Goal: Find specific page/section

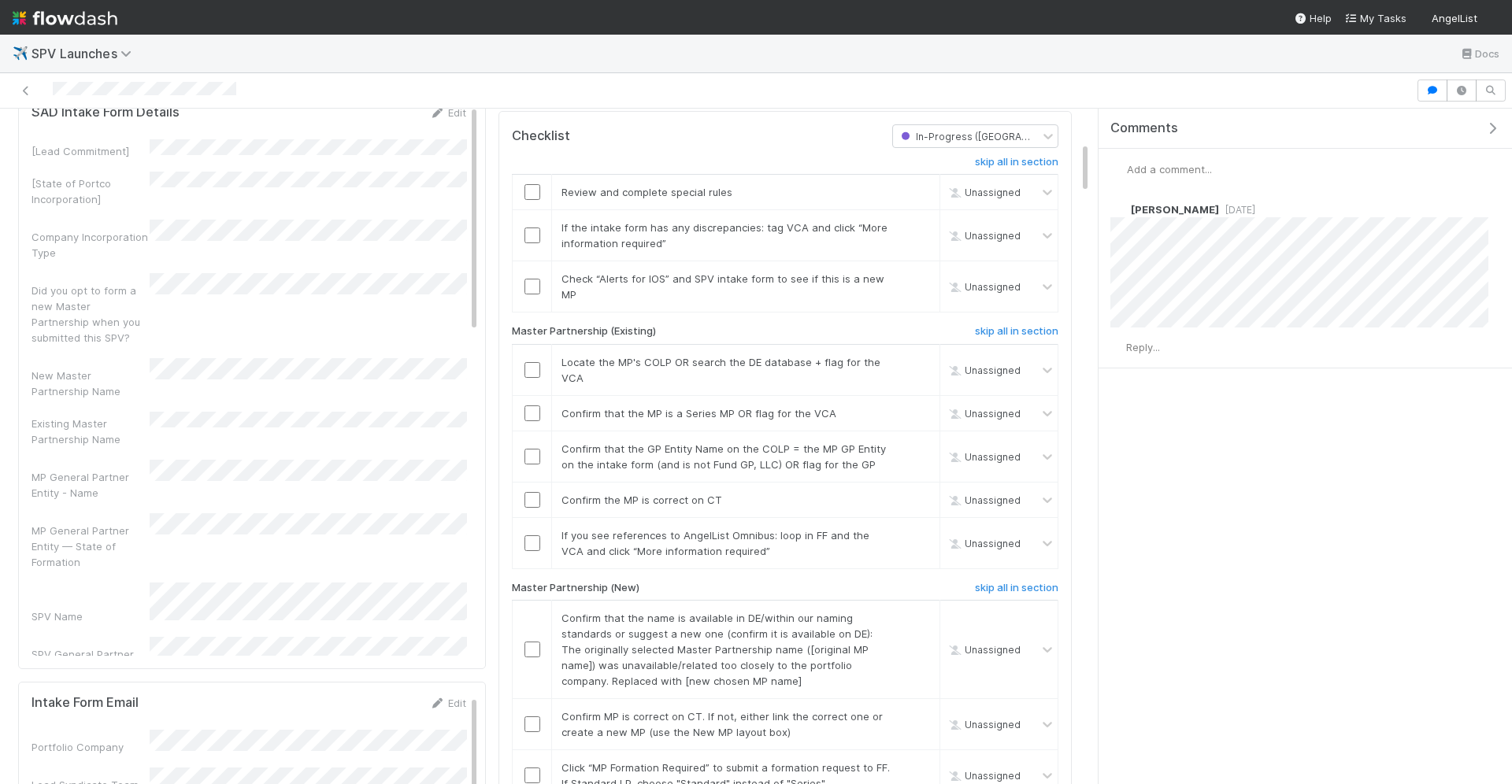
scroll to position [119, 0]
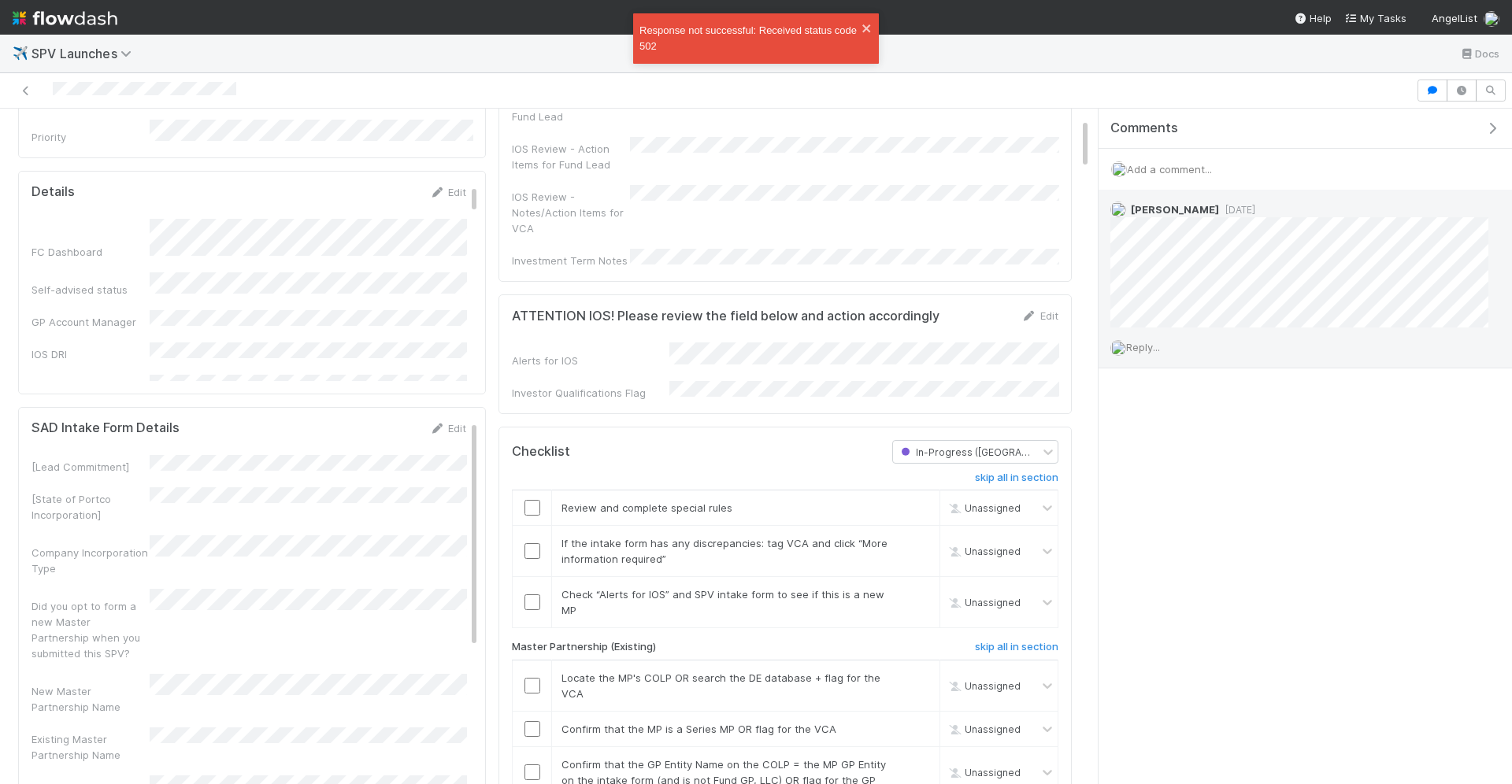
click at [1152, 343] on span "Reply..." at bounding box center [1143, 347] width 34 height 12
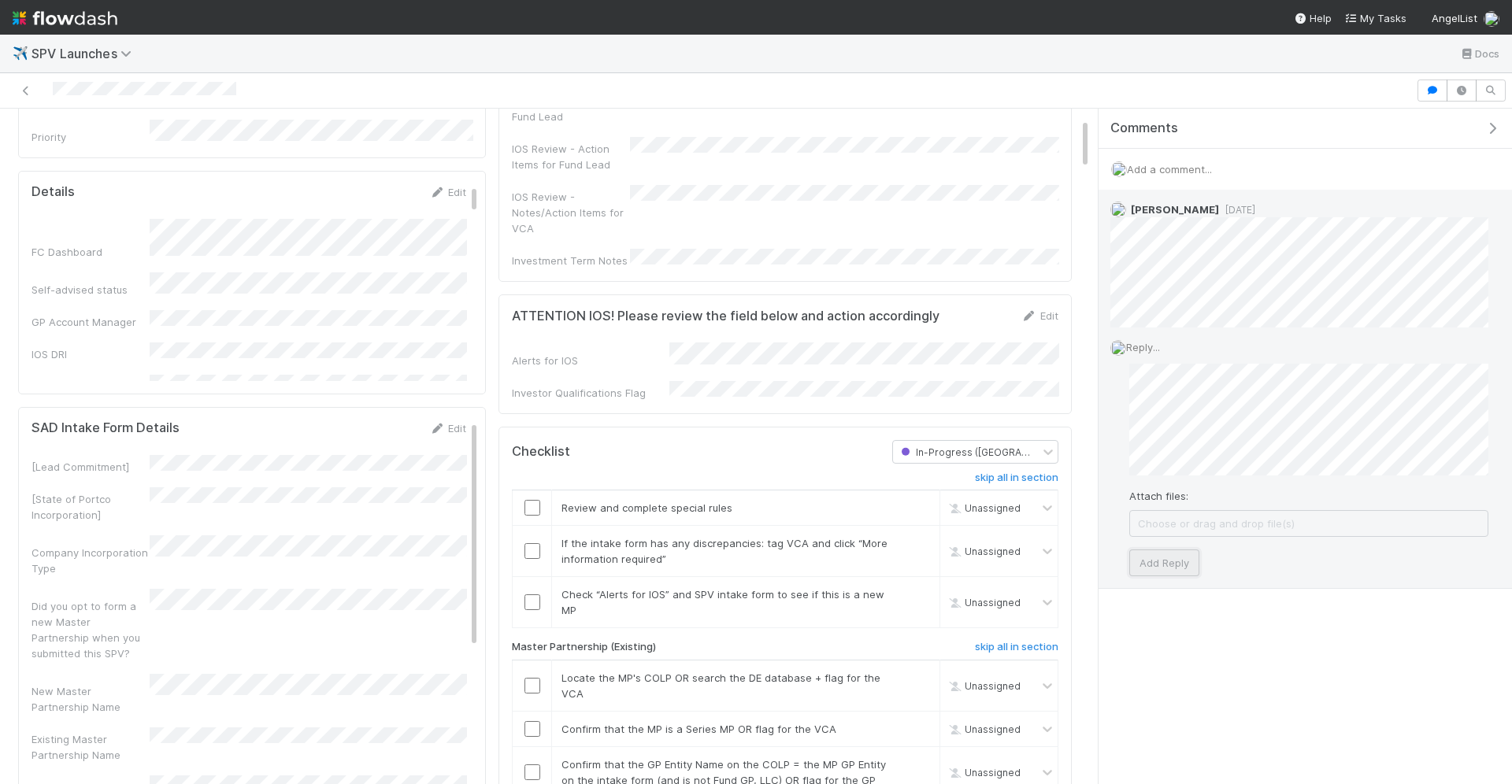
click at [1170, 564] on button "Add Reply" at bounding box center [1163, 562] width 70 height 26
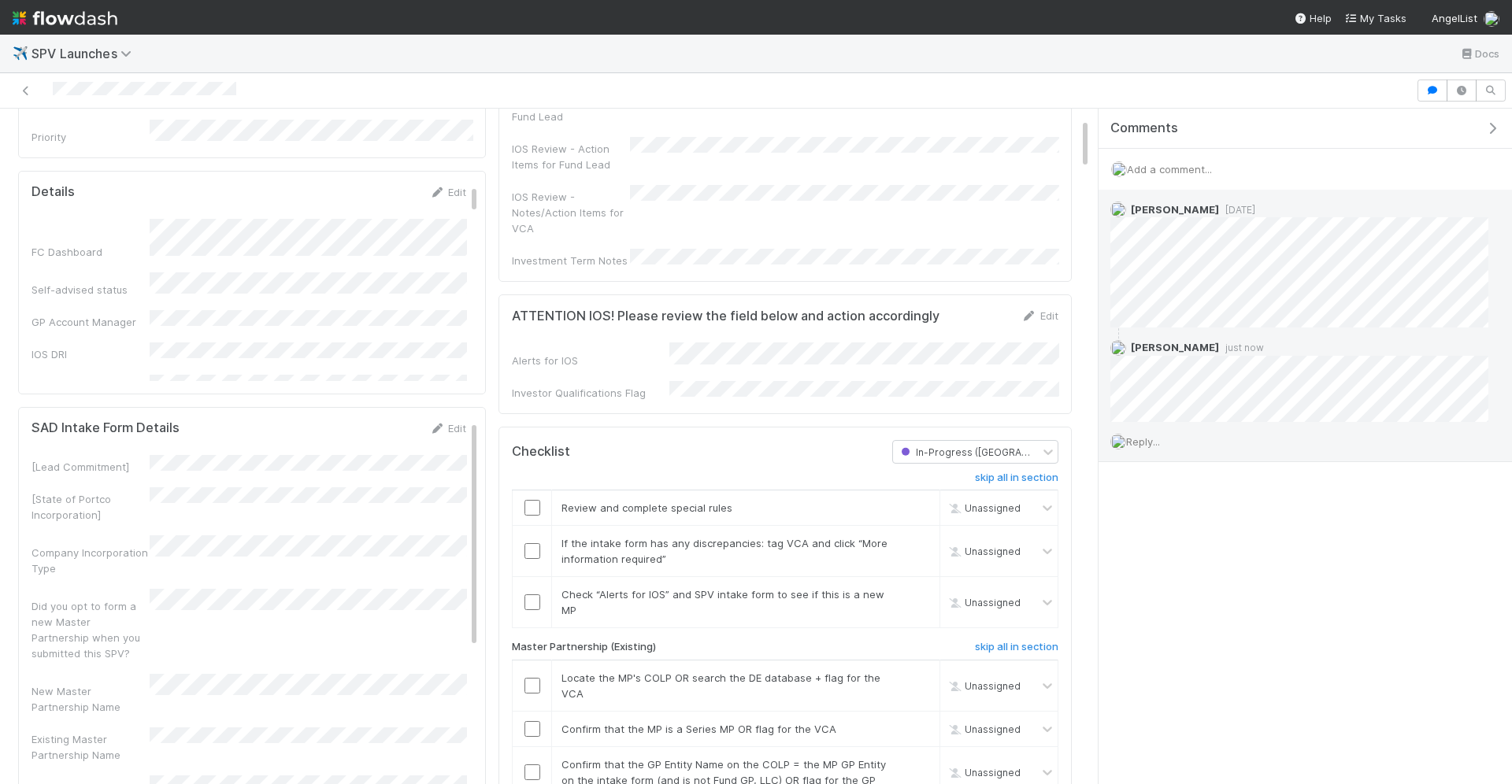
click at [1157, 440] on span "Reply..." at bounding box center [1143, 441] width 34 height 12
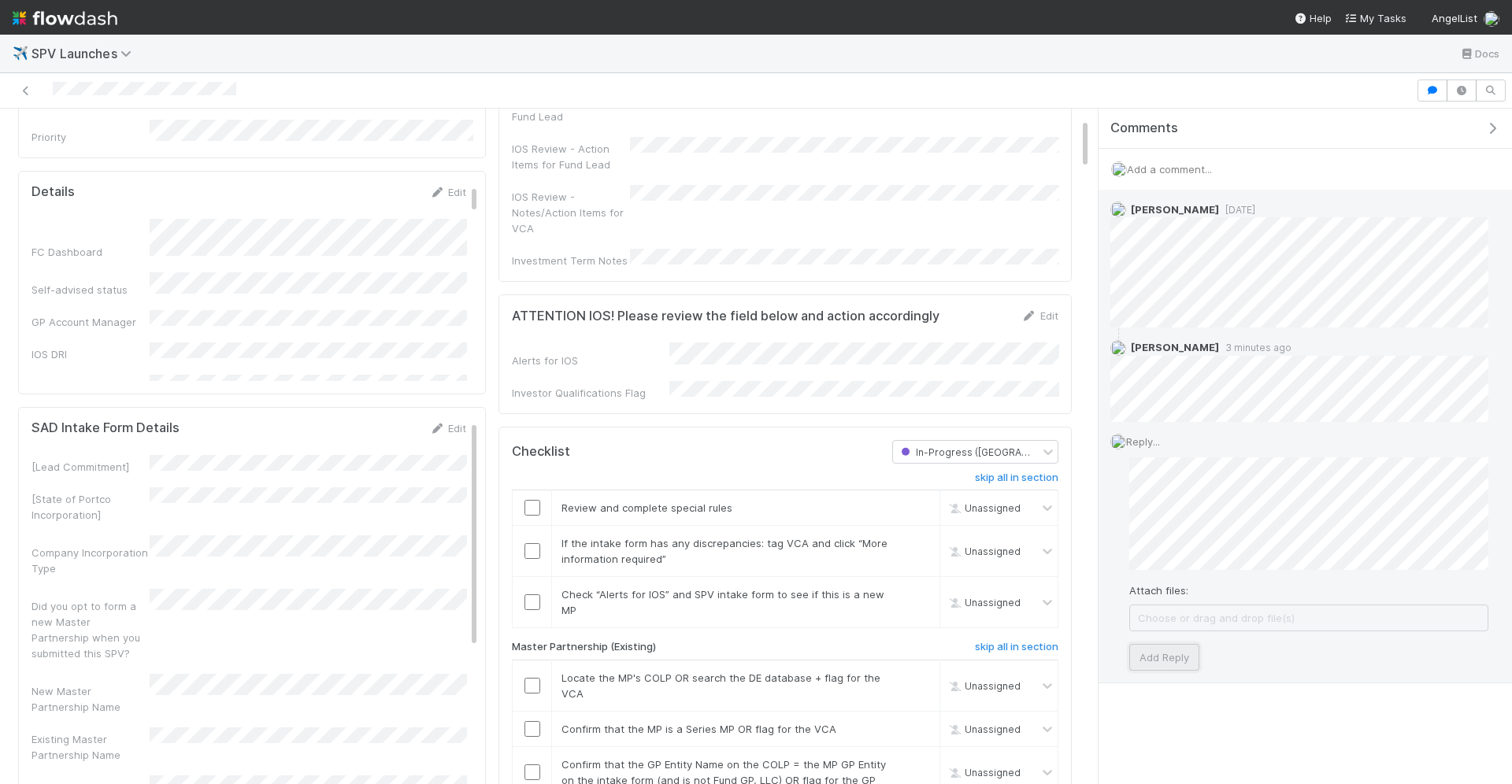
click at [1183, 652] on button "Add Reply" at bounding box center [1163, 657] width 70 height 26
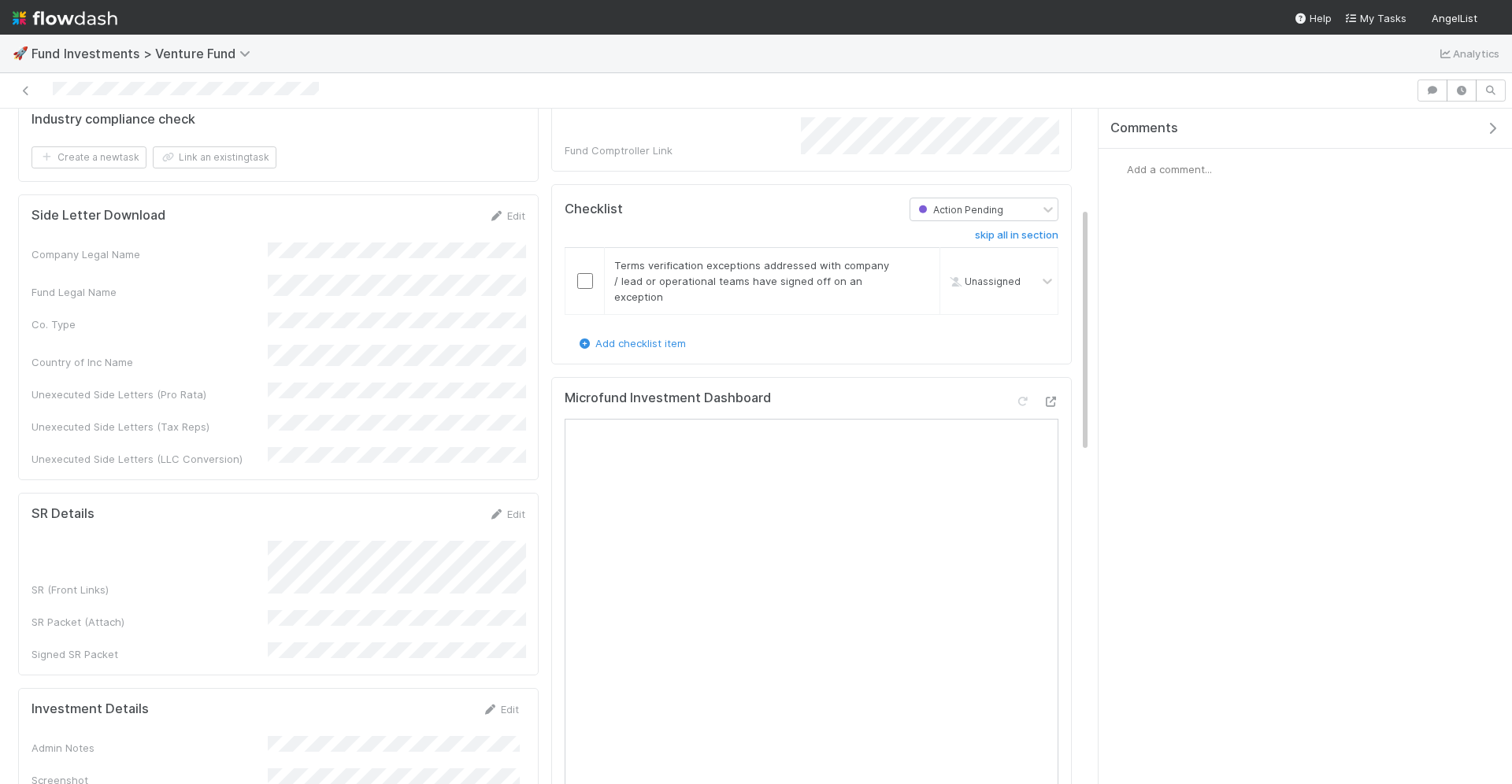
scroll to position [271, 0]
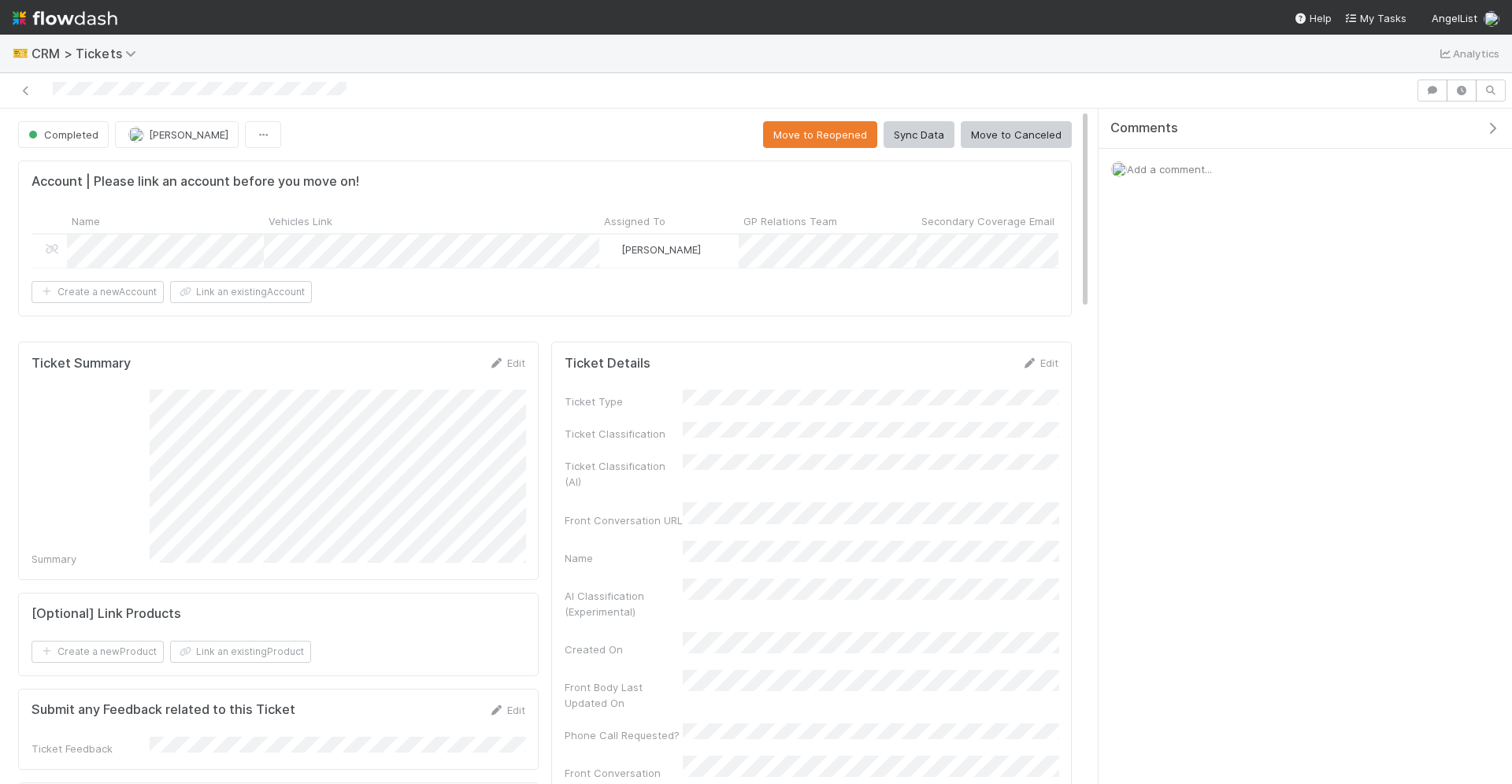
click at [69, 22] on img at bounding box center [64, 18] width 105 height 26
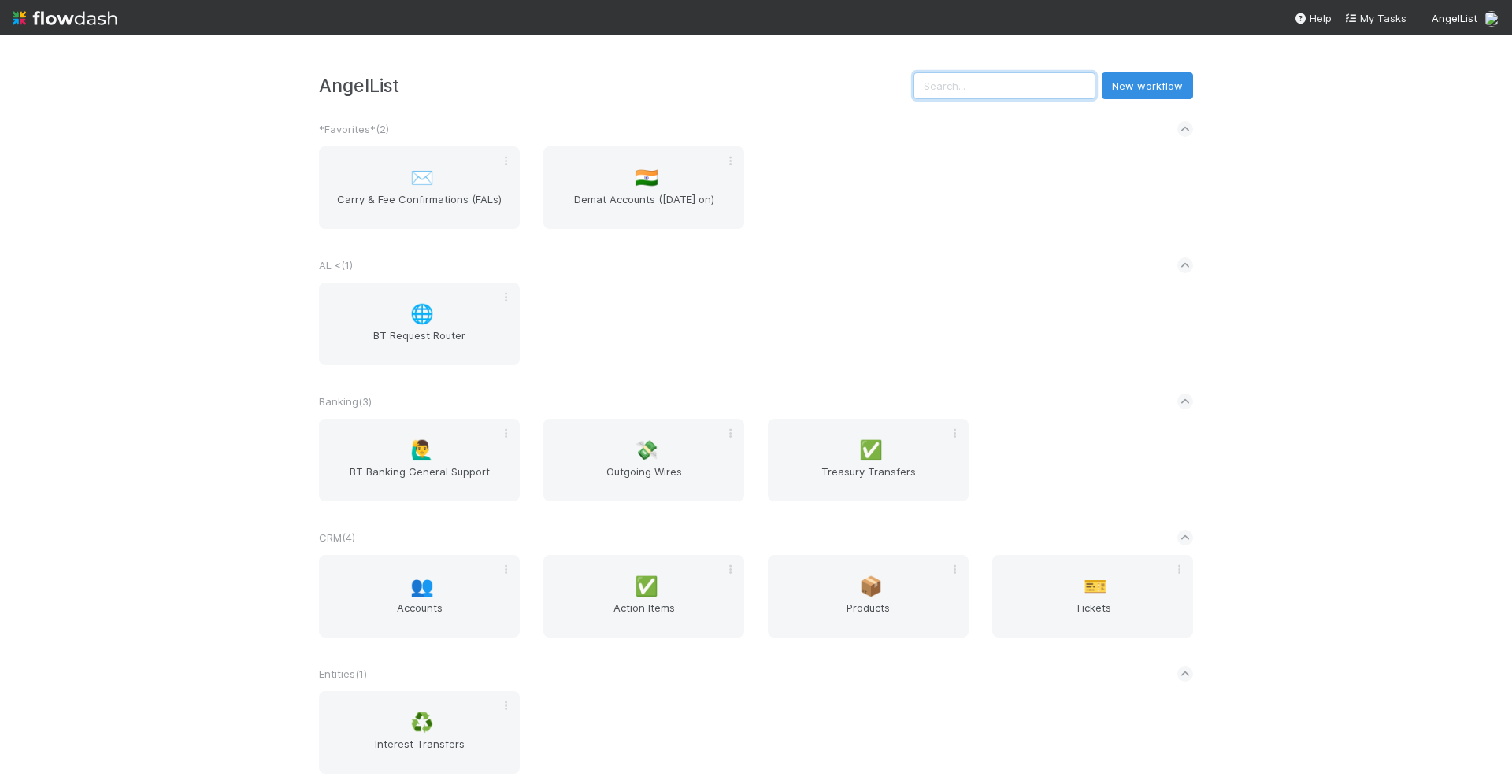
click at [1039, 95] on input "text" at bounding box center [1004, 86] width 182 height 26
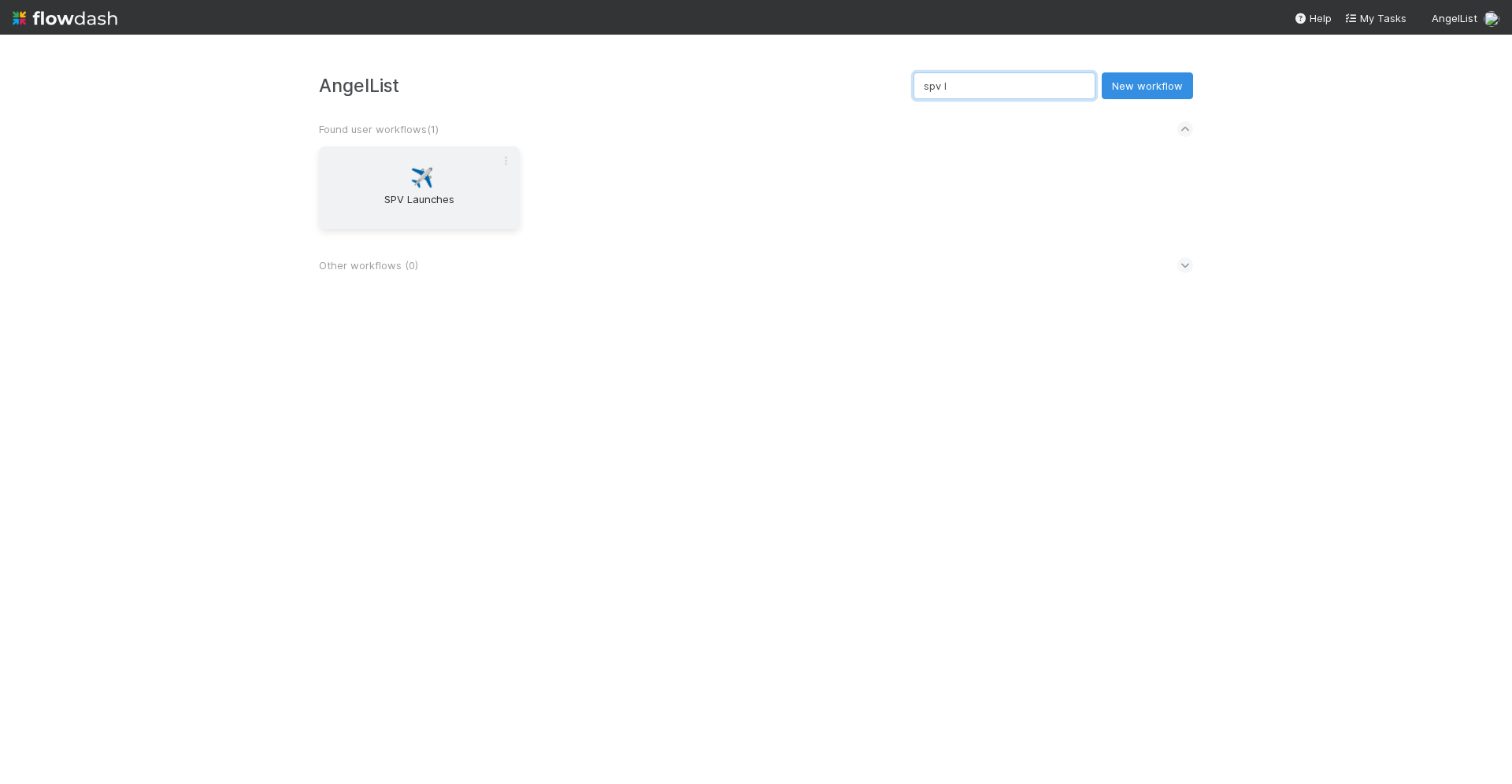
type input "spv l"
click at [457, 207] on span "SPV Launches" at bounding box center [419, 207] width 188 height 31
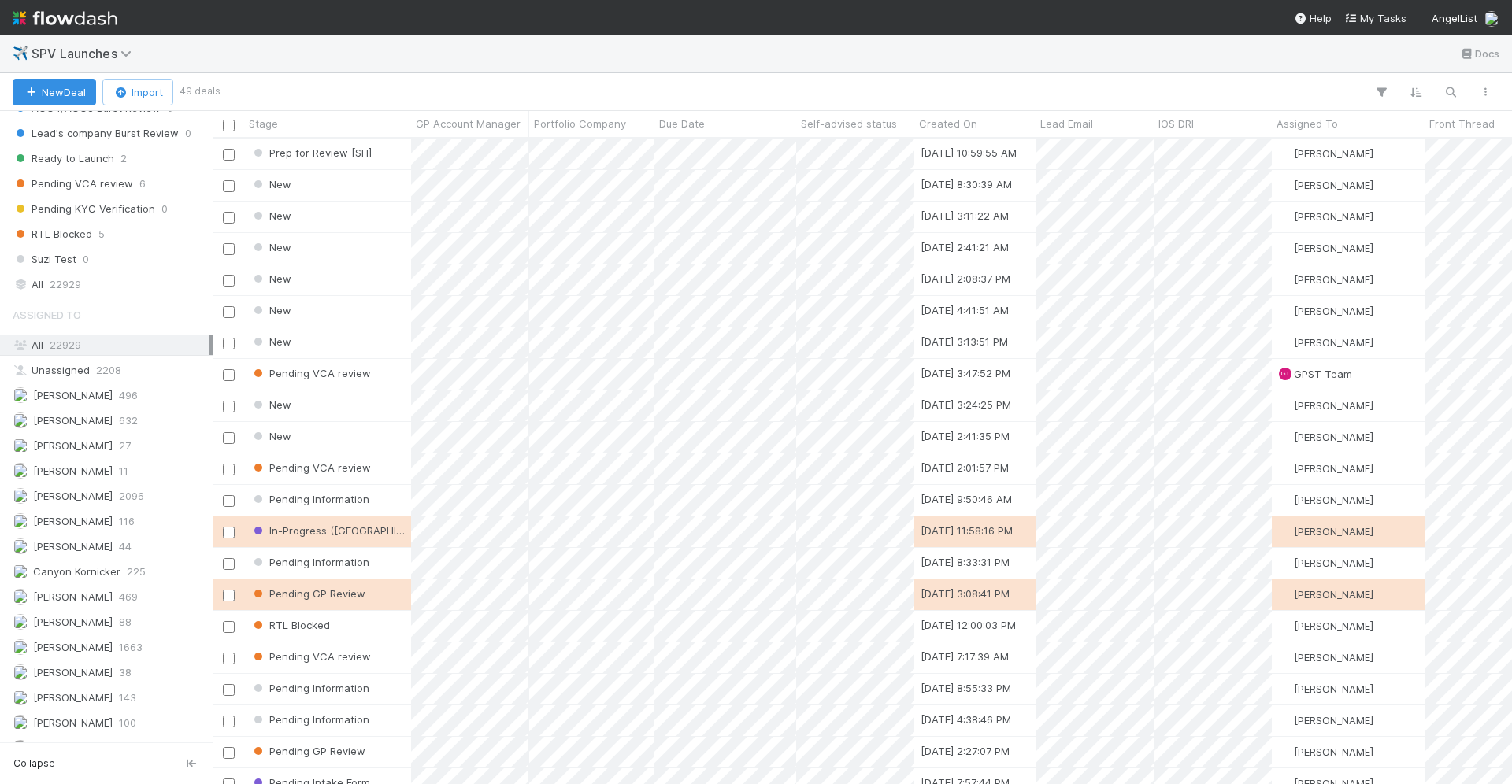
scroll to position [895, 0]
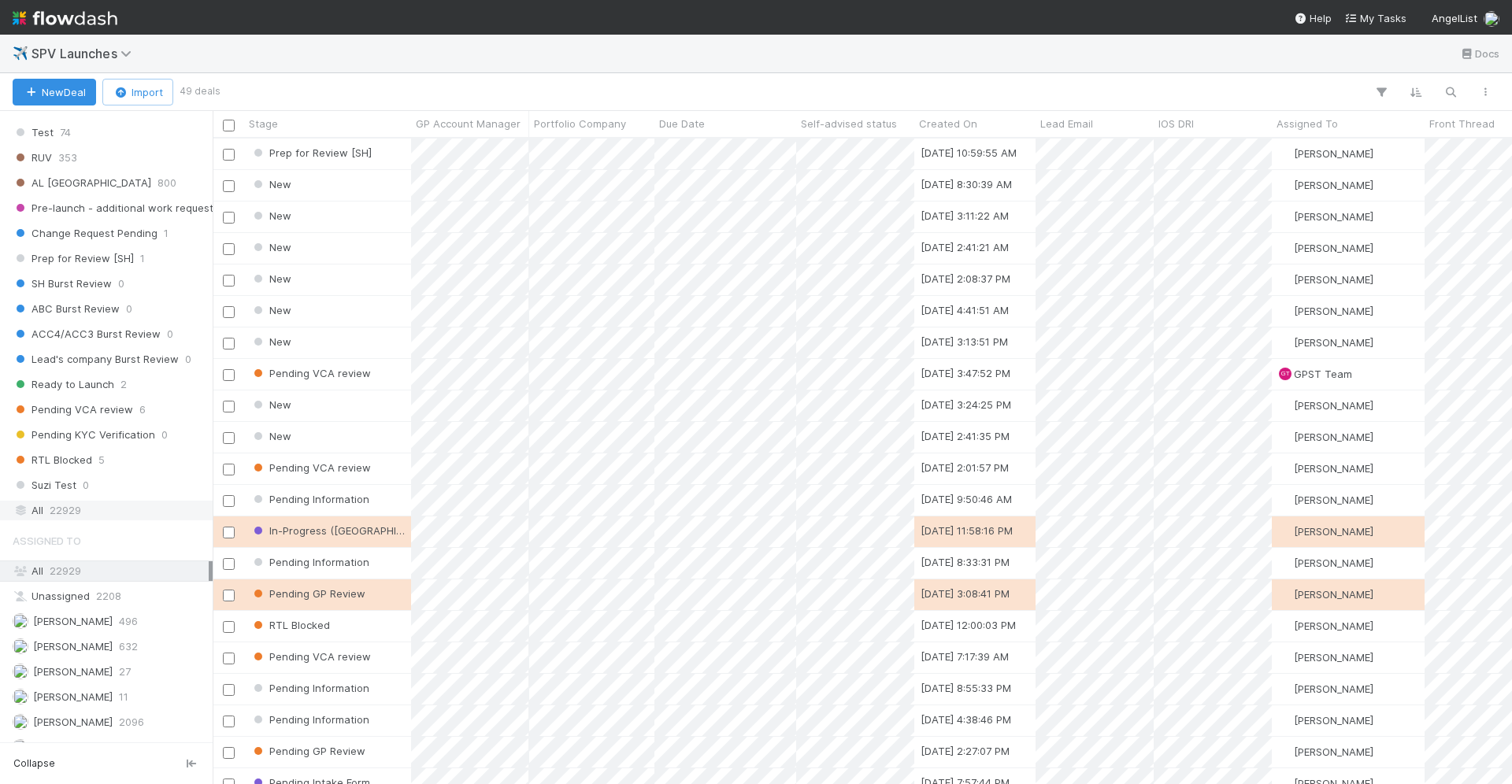
click at [100, 501] on div "All 22929" at bounding box center [110, 511] width 196 height 20
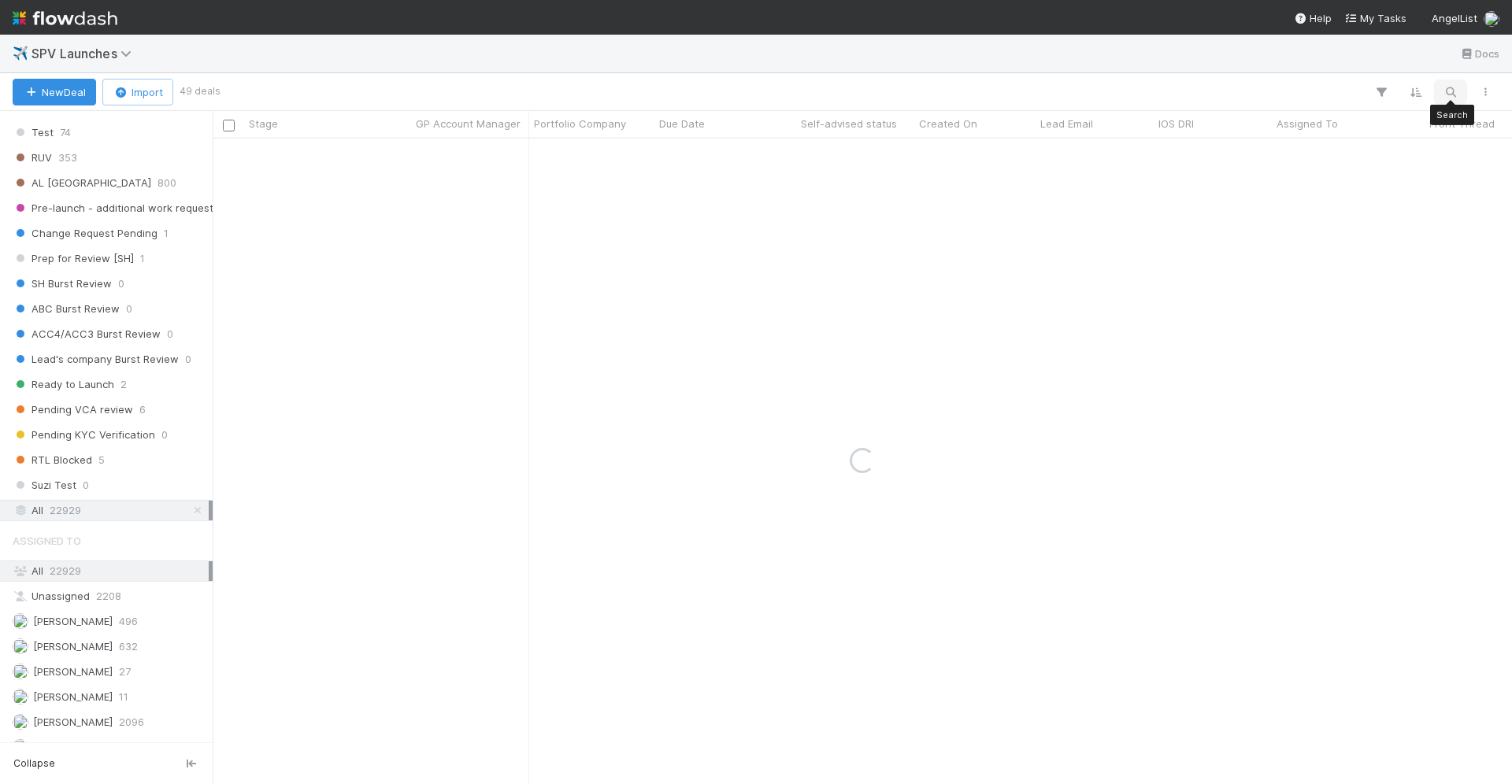
click at [1444, 89] on icon "button" at bounding box center [1450, 91] width 16 height 14
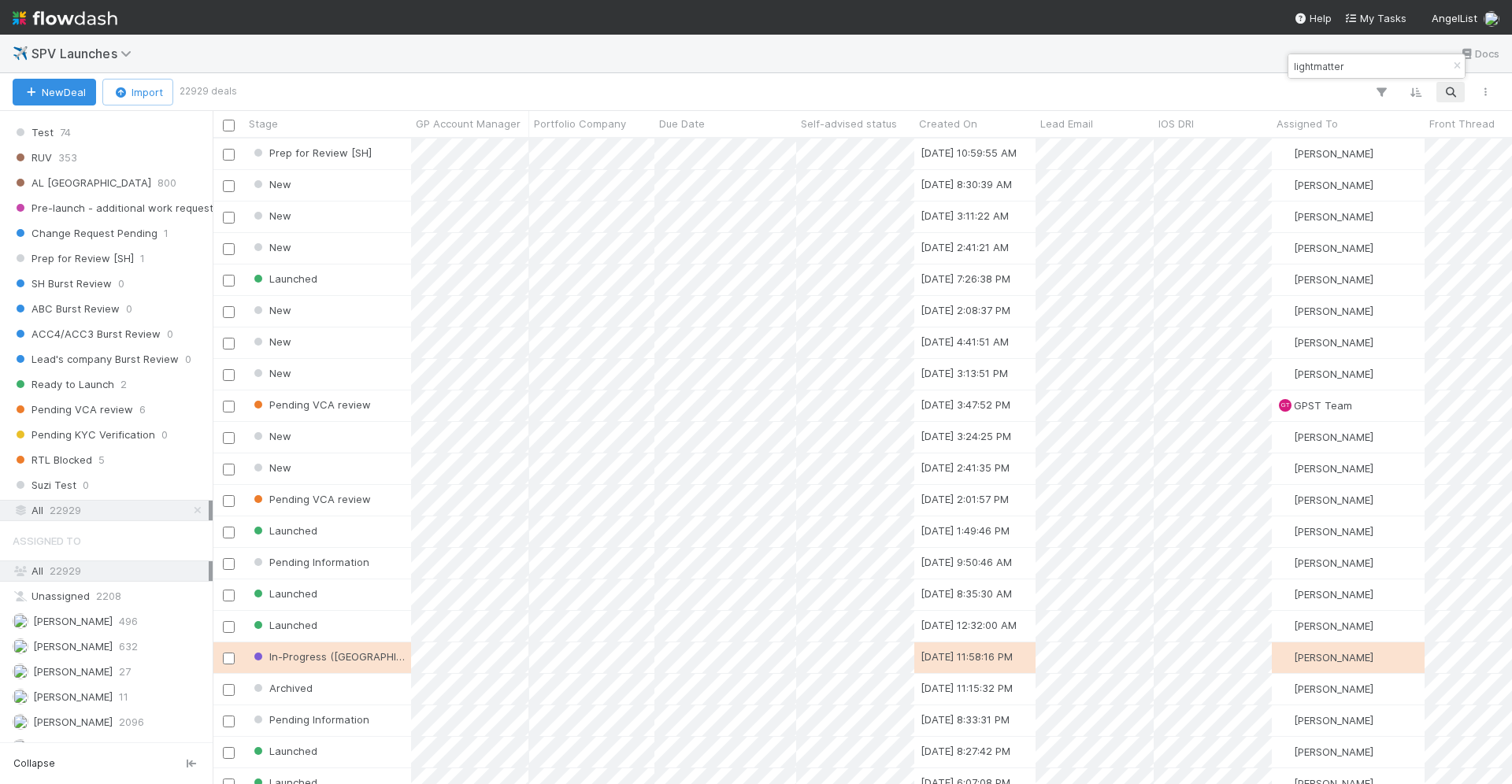
scroll to position [646, 1299]
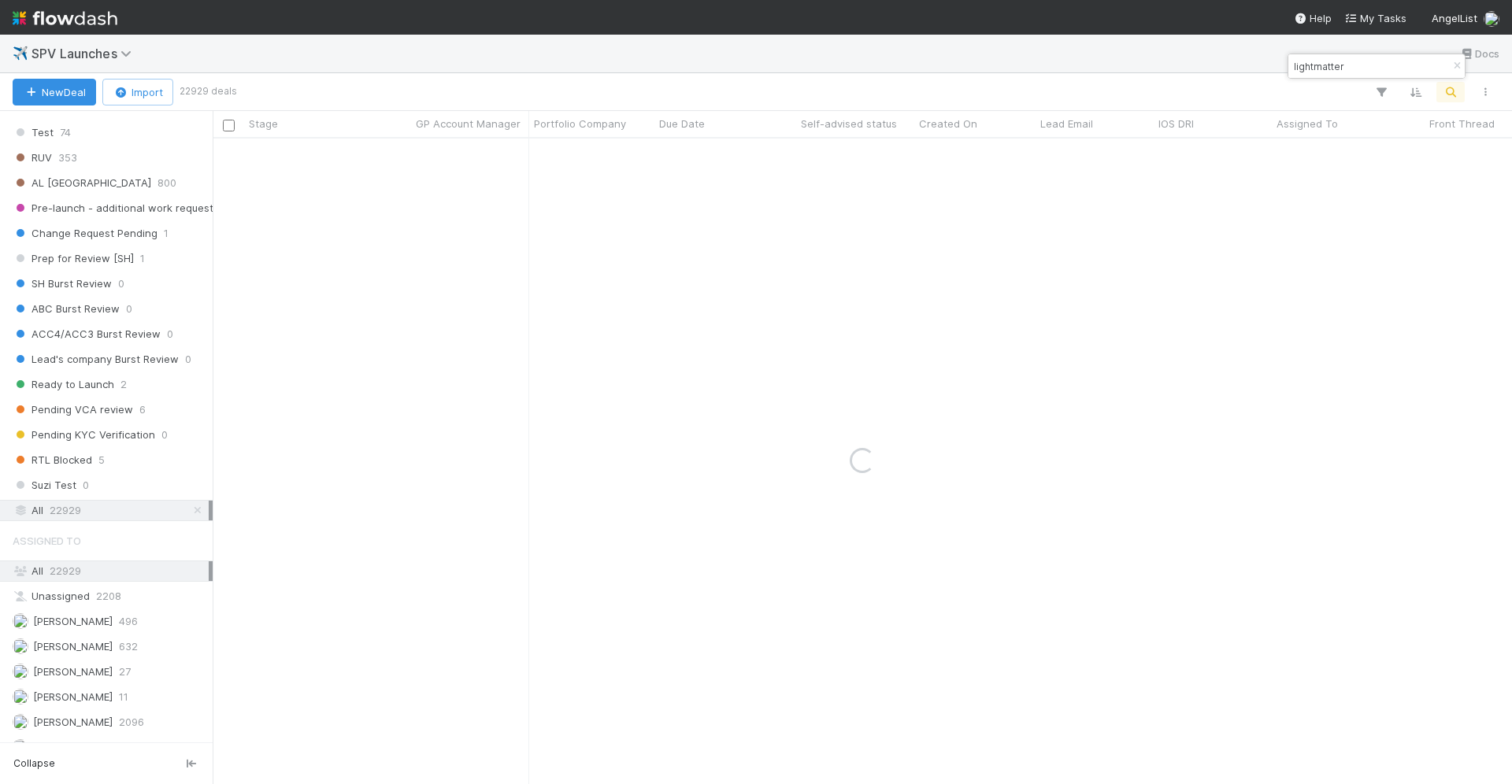
type input "lightmatter"
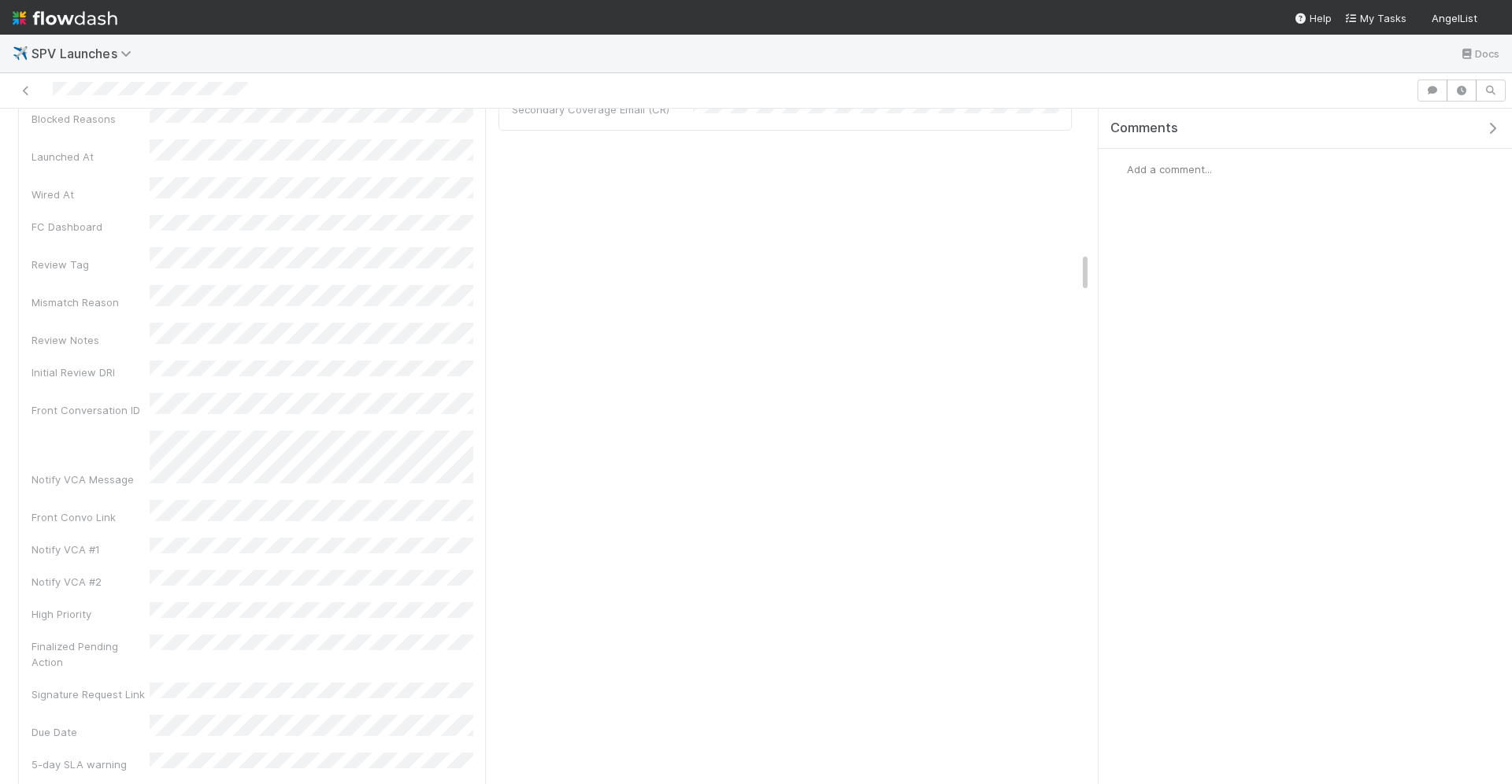
scroll to position [2495, 0]
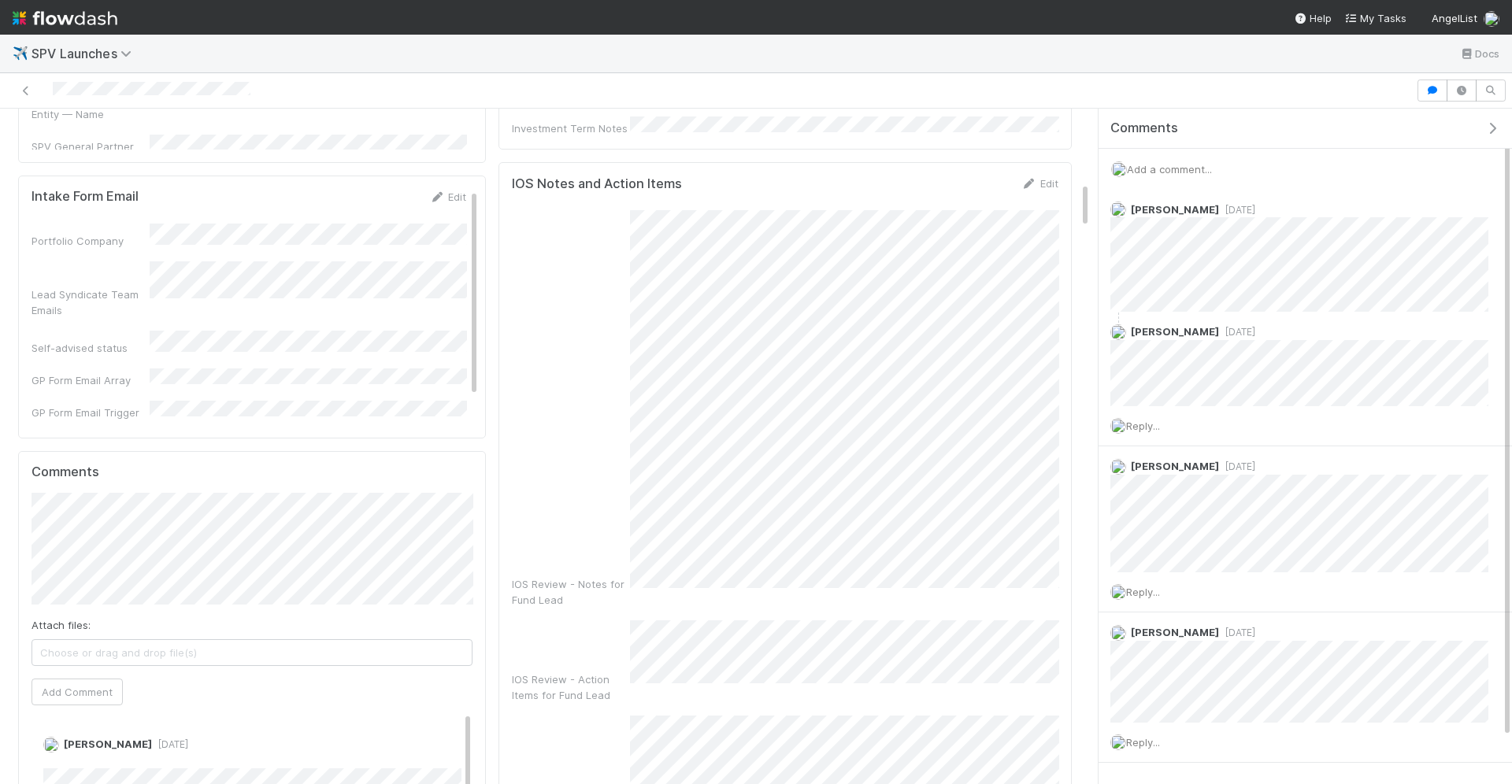
scroll to position [1057, 0]
